Goal: Information Seeking & Learning: Compare options

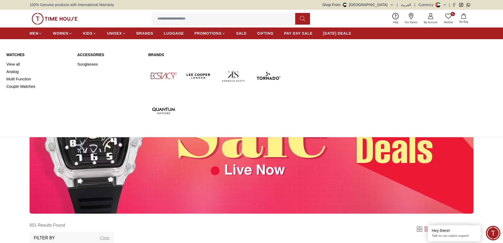
click at [14, 55] on link "Watches" at bounding box center [38, 54] width 65 height 5
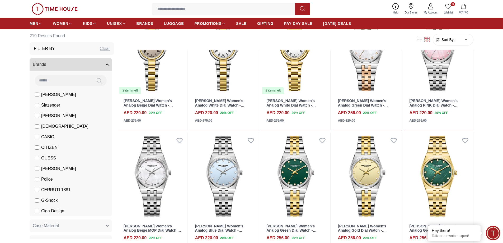
scroll to position [343, 0]
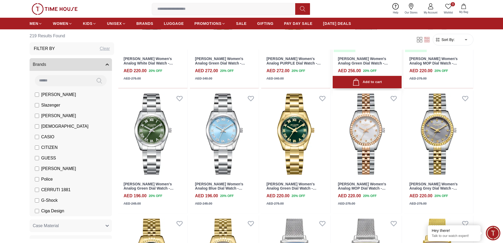
scroll to position [792, 0]
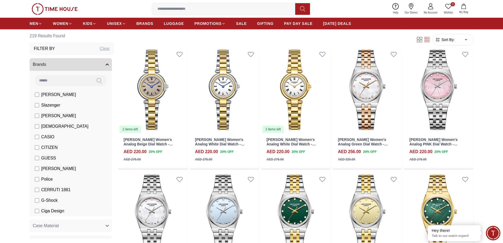
scroll to position [106, 0]
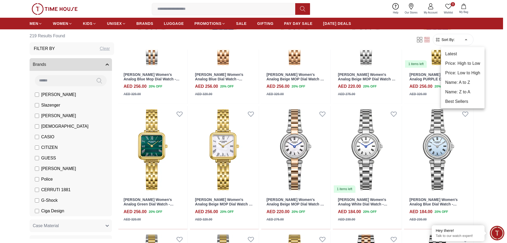
click at [456, 73] on li "Price: Low to High" at bounding box center [463, 73] width 44 height 10
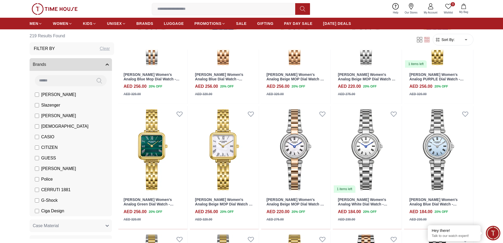
type input "*"
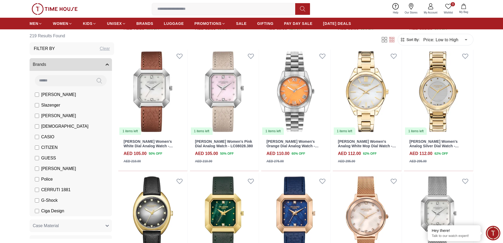
scroll to position [317, 0]
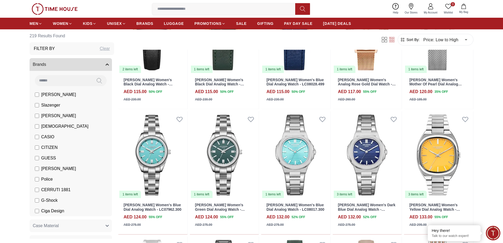
scroll to position [581, 0]
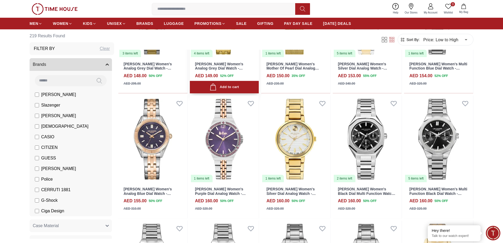
scroll to position [1320, 0]
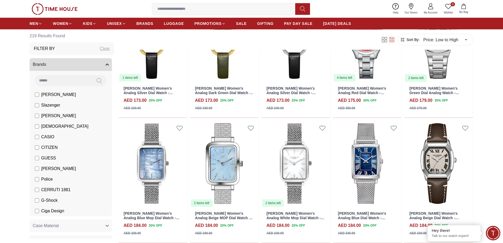
scroll to position [1874, 0]
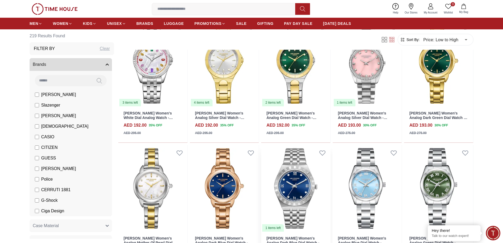
scroll to position [2270, 0]
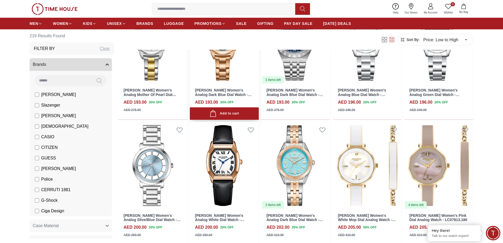
scroll to position [2350, 0]
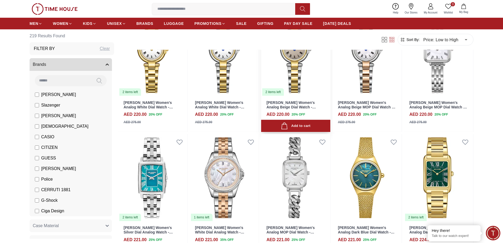
scroll to position [3344, 0]
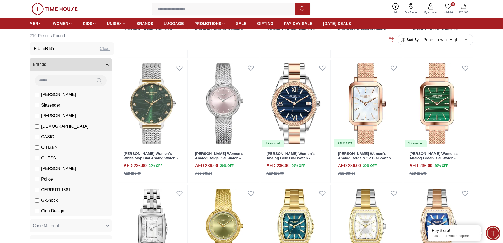
scroll to position [3810, 0]
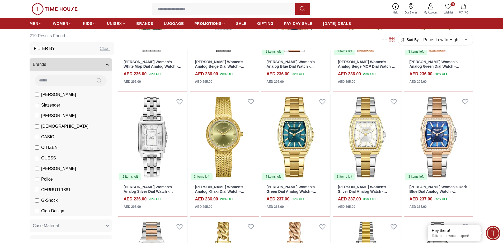
scroll to position [3854, 0]
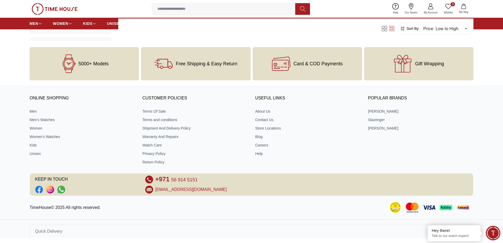
scroll to position [227, 0]
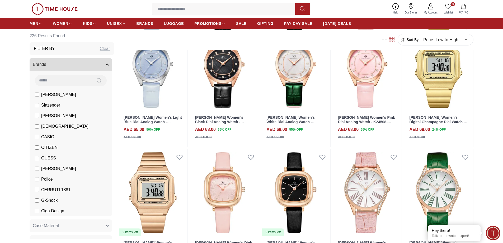
scroll to position [317, 0]
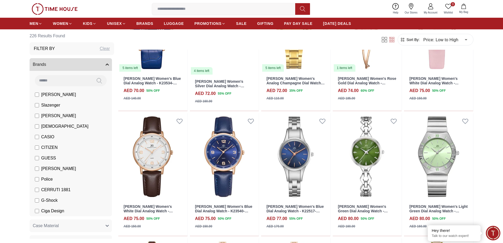
scroll to position [634, 0]
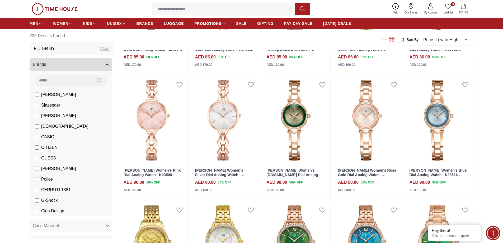
scroll to position [1294, 0]
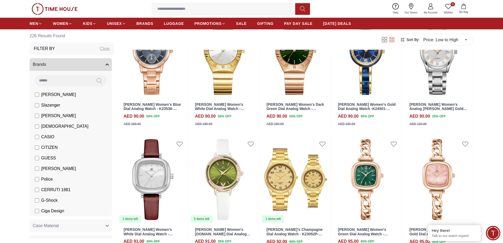
scroll to position [1610, 0]
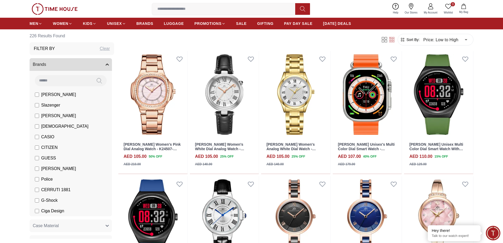
scroll to position [2297, 0]
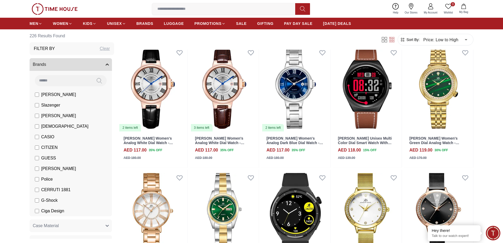
scroll to position [2798, 0]
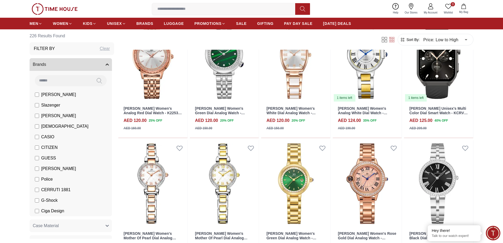
scroll to position [3349, 0]
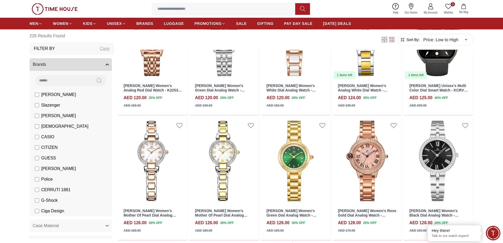
scroll to position [3432, 0]
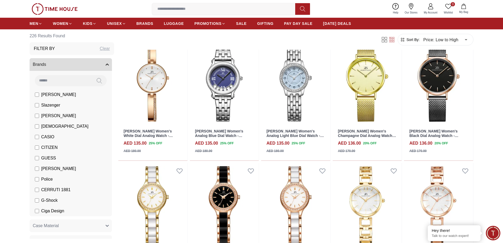
scroll to position [4346, 0]
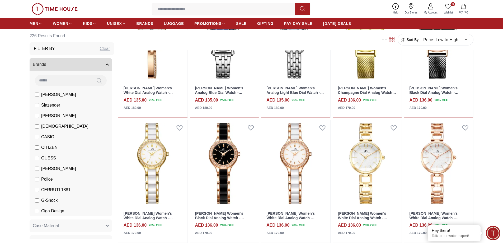
scroll to position [4488, 0]
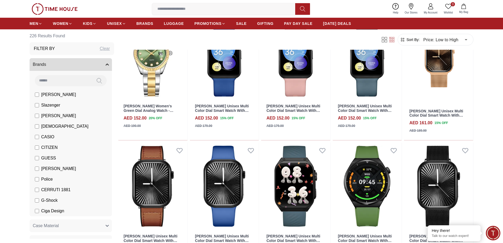
scroll to position [5470, 0]
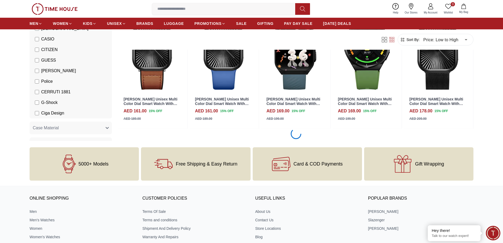
scroll to position [5544, 0]
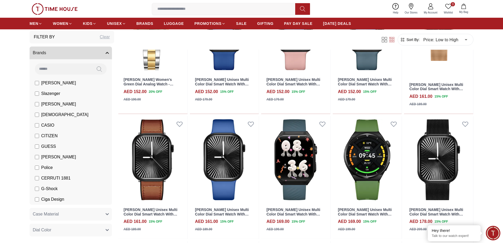
scroll to position [11, 0]
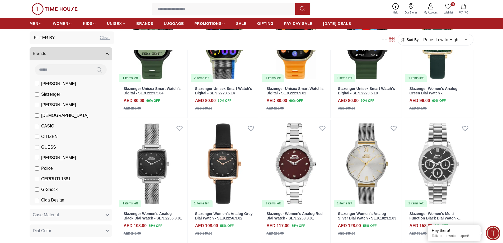
scroll to position [290, 0]
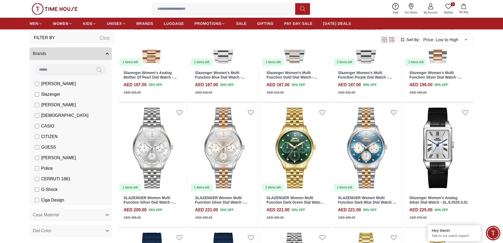
scroll to position [713, 0]
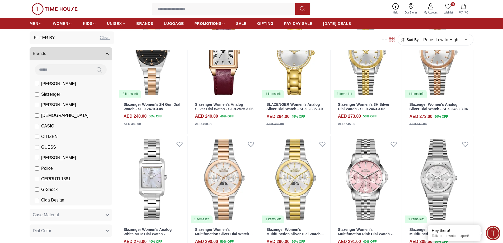
scroll to position [739, 0]
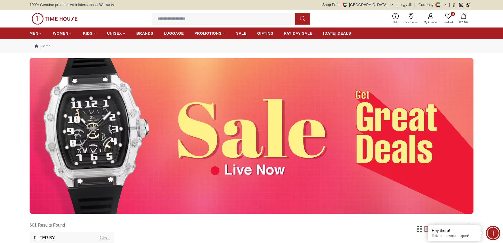
click at [70, 149] on img at bounding box center [252, 135] width 444 height 155
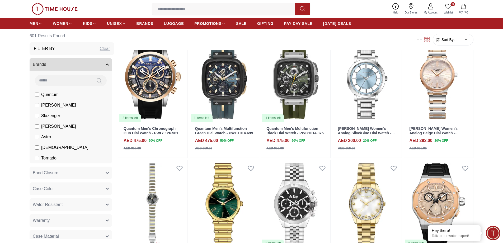
scroll to position [53, 0]
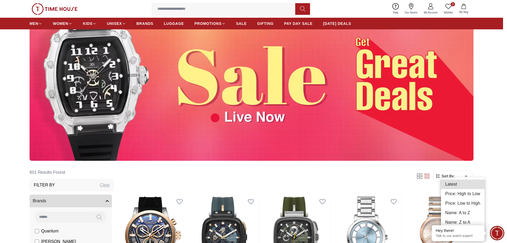
click at [467, 203] on li "Price: Low to High" at bounding box center [463, 203] width 44 height 10
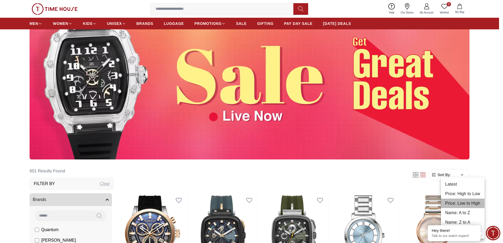
type input "*"
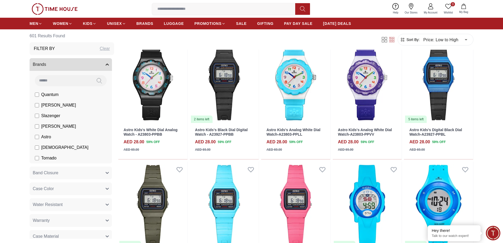
scroll to position [211, 0]
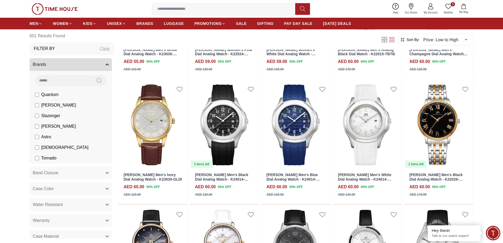
scroll to position [977, 0]
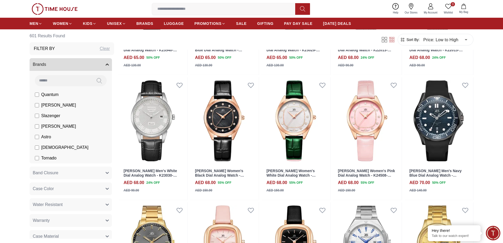
scroll to position [1399, 0]
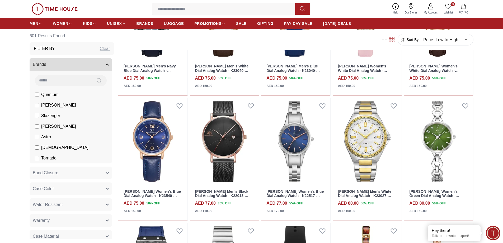
scroll to position [1948, 0]
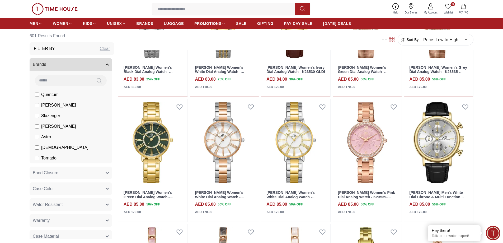
scroll to position [2454, 0]
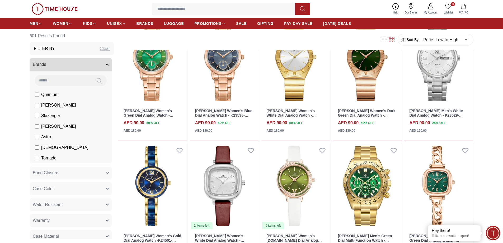
scroll to position [3004, 0]
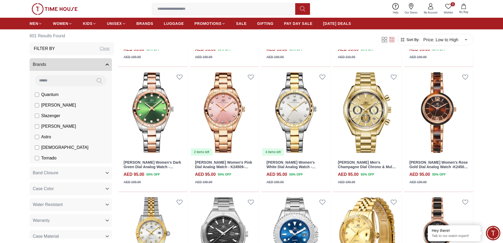
scroll to position [3486, 0]
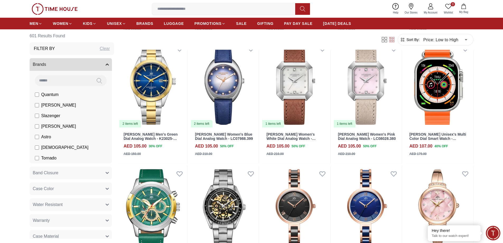
scroll to position [3995, 0]
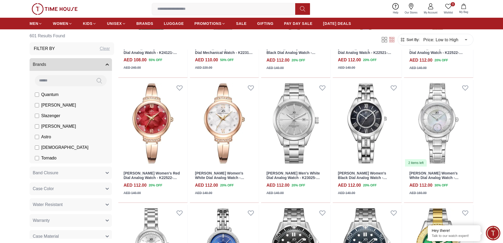
scroll to position [4171, 0]
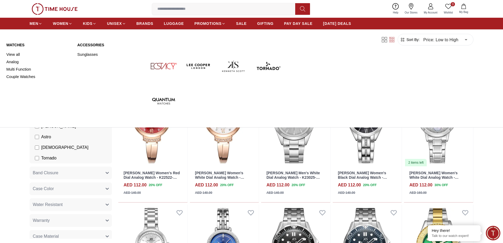
click at [19, 44] on link "Watches" at bounding box center [38, 44] width 65 height 5
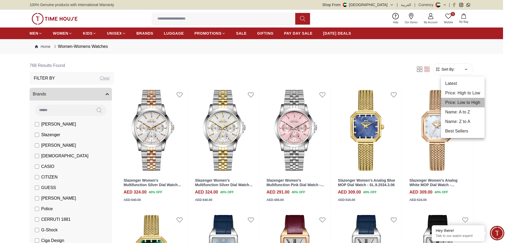
click at [470, 102] on li "Price: Low to High" at bounding box center [463, 103] width 44 height 10
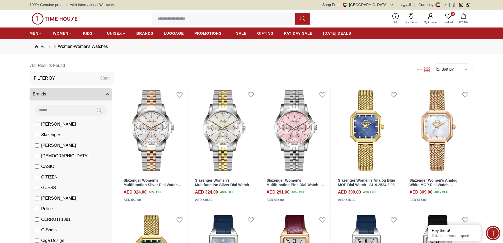
type input "*"
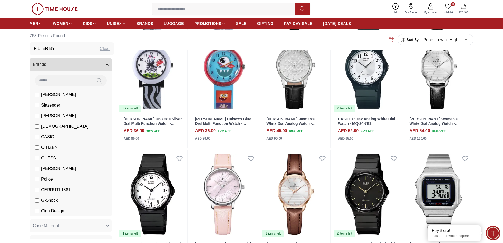
scroll to position [158, 0]
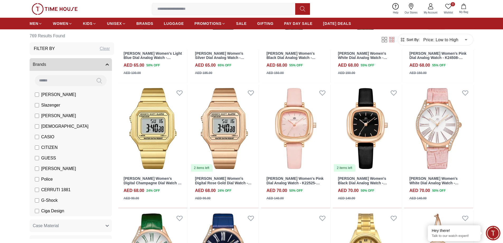
scroll to position [607, 0]
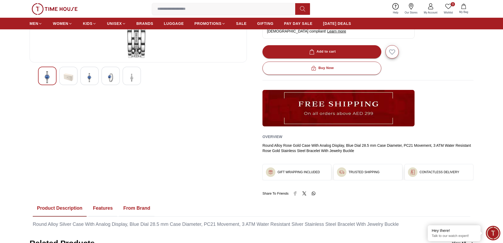
scroll to position [132, 0]
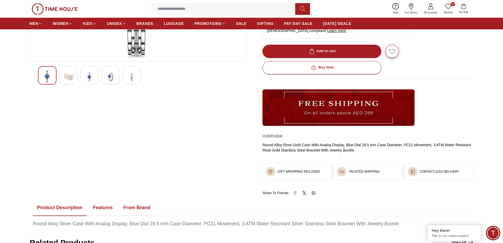
click at [65, 76] on img at bounding box center [69, 76] width 10 height 12
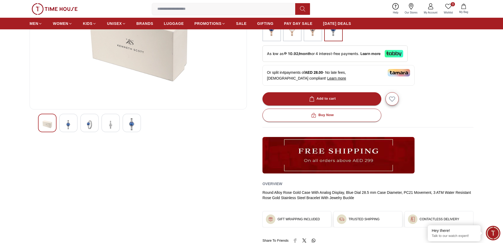
scroll to position [0, 0]
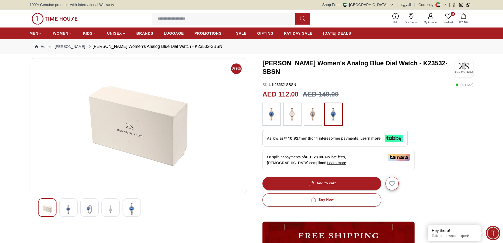
click at [88, 210] on img at bounding box center [90, 208] width 10 height 13
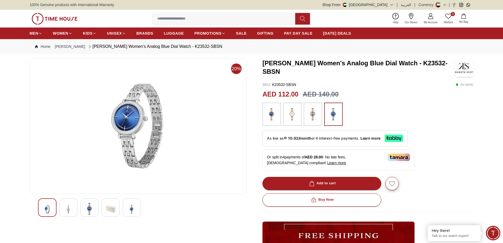
click at [108, 204] on img at bounding box center [111, 208] width 10 height 12
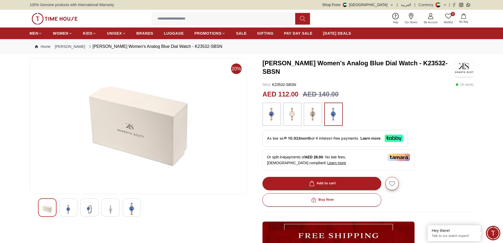
click at [130, 204] on img at bounding box center [132, 208] width 10 height 12
